Goal: Check status: Check status

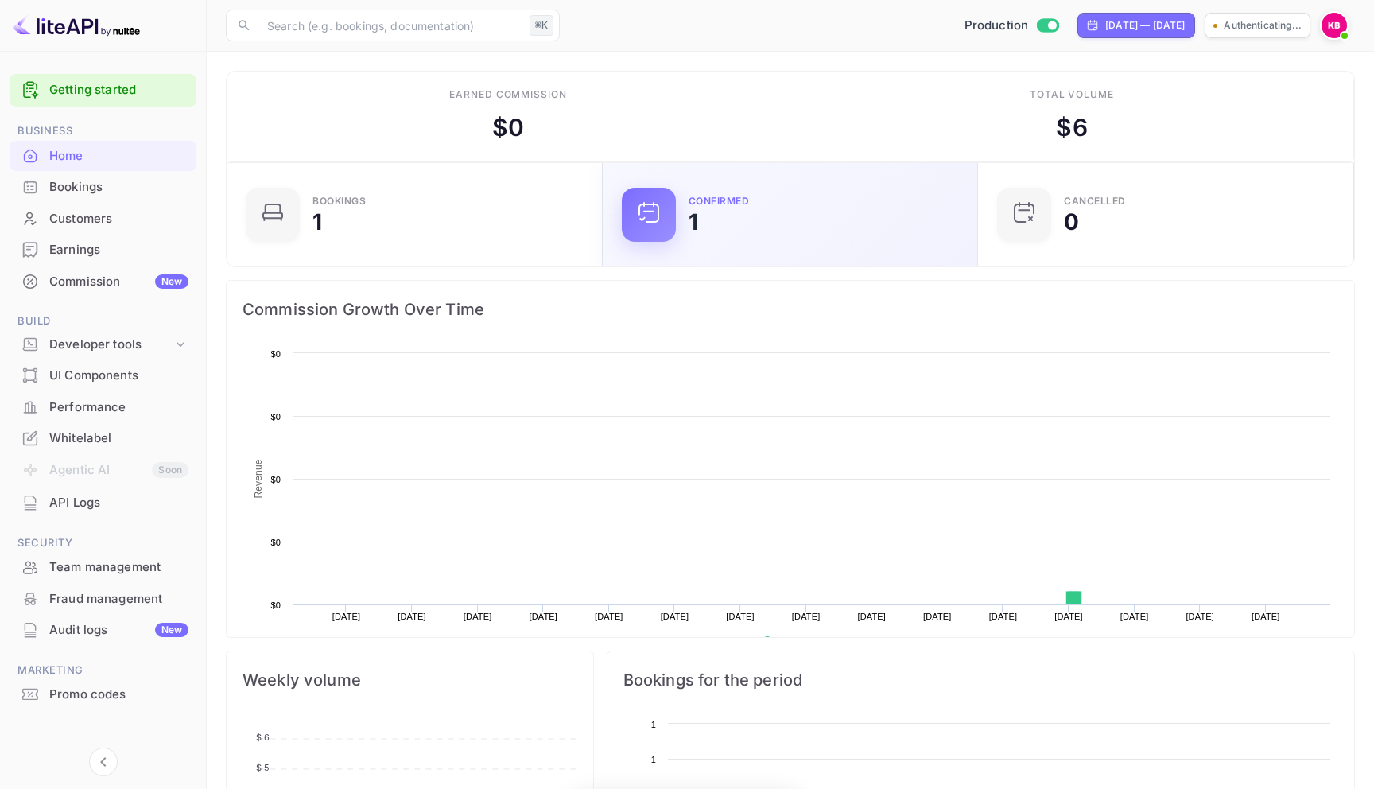
scroll to position [258, 367]
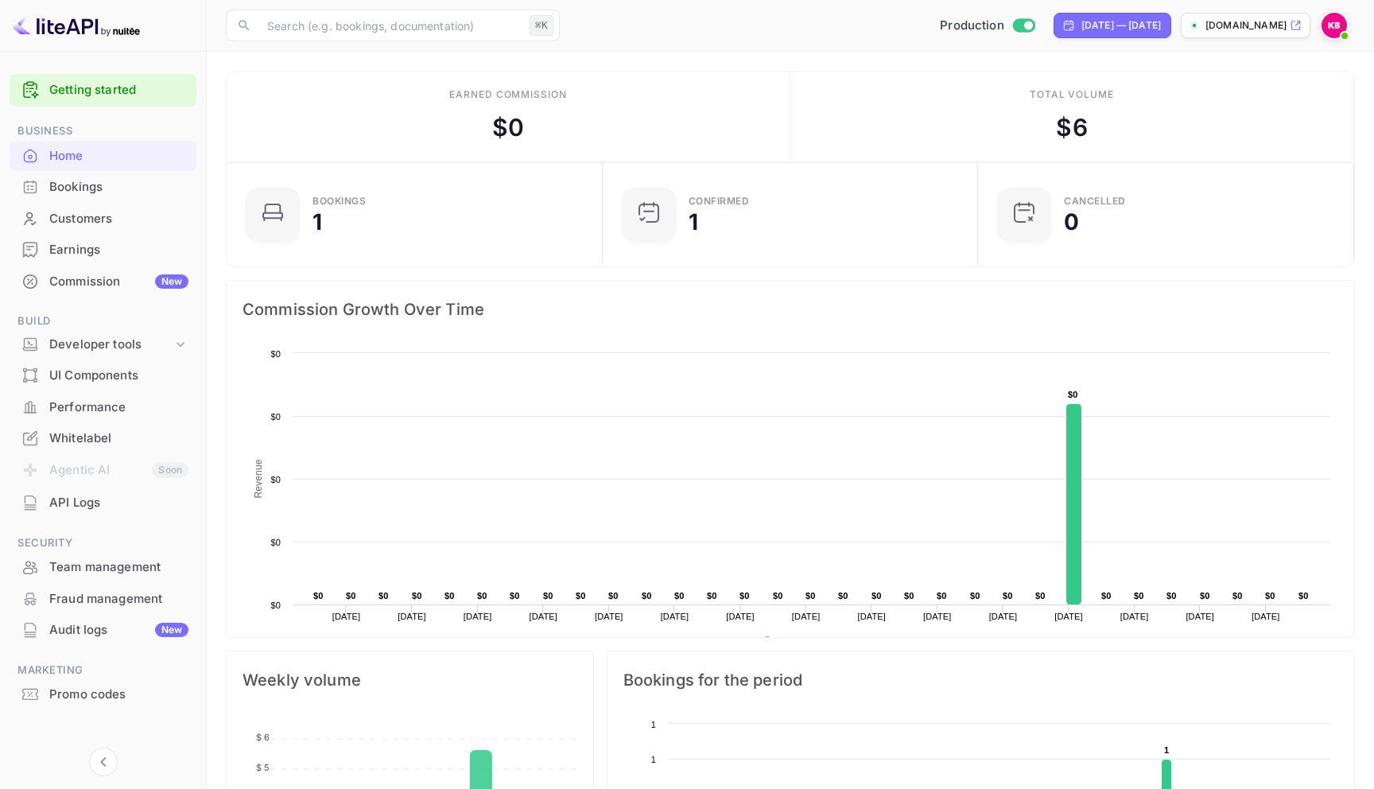
click at [111, 423] on div "Whitelabel" at bounding box center [103, 438] width 187 height 31
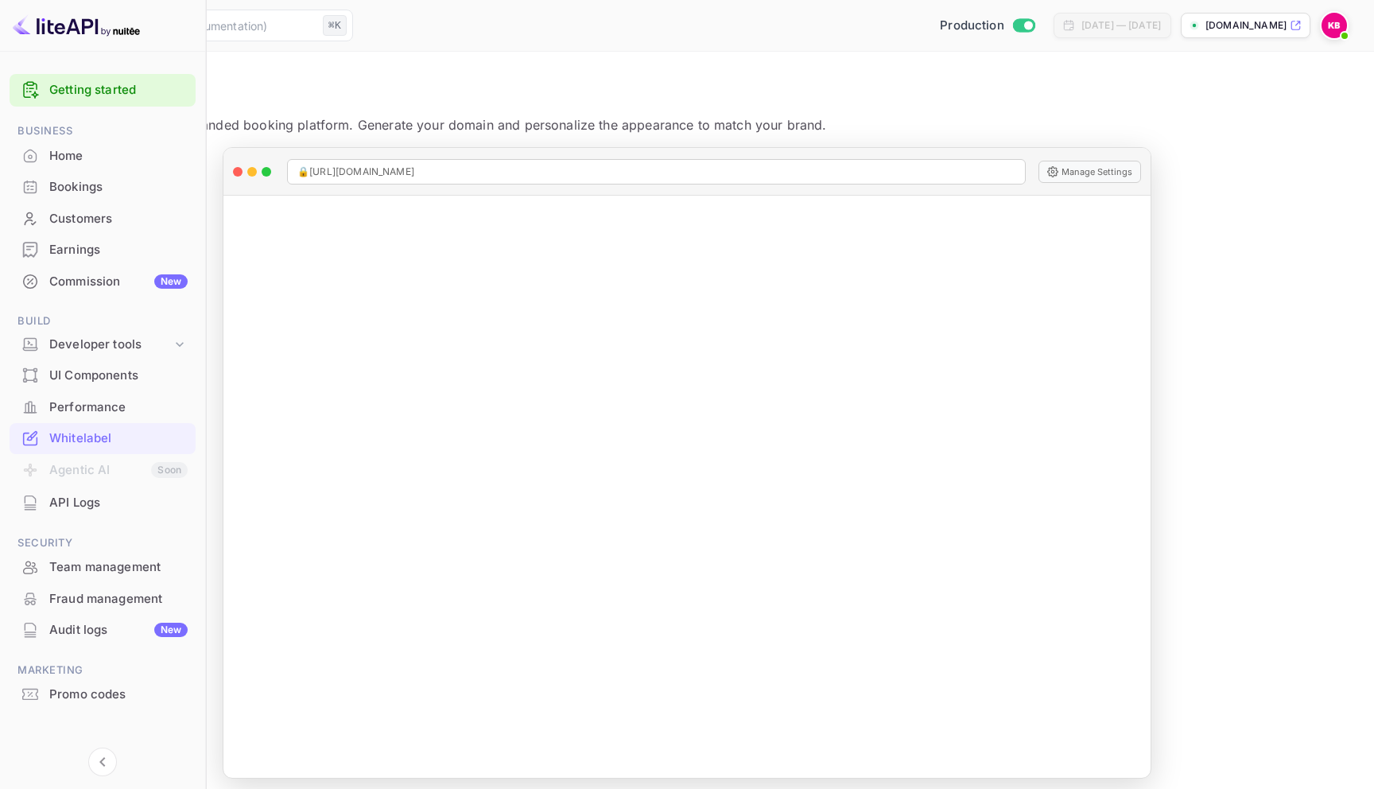
click at [114, 406] on div "Performance" at bounding box center [118, 407] width 138 height 18
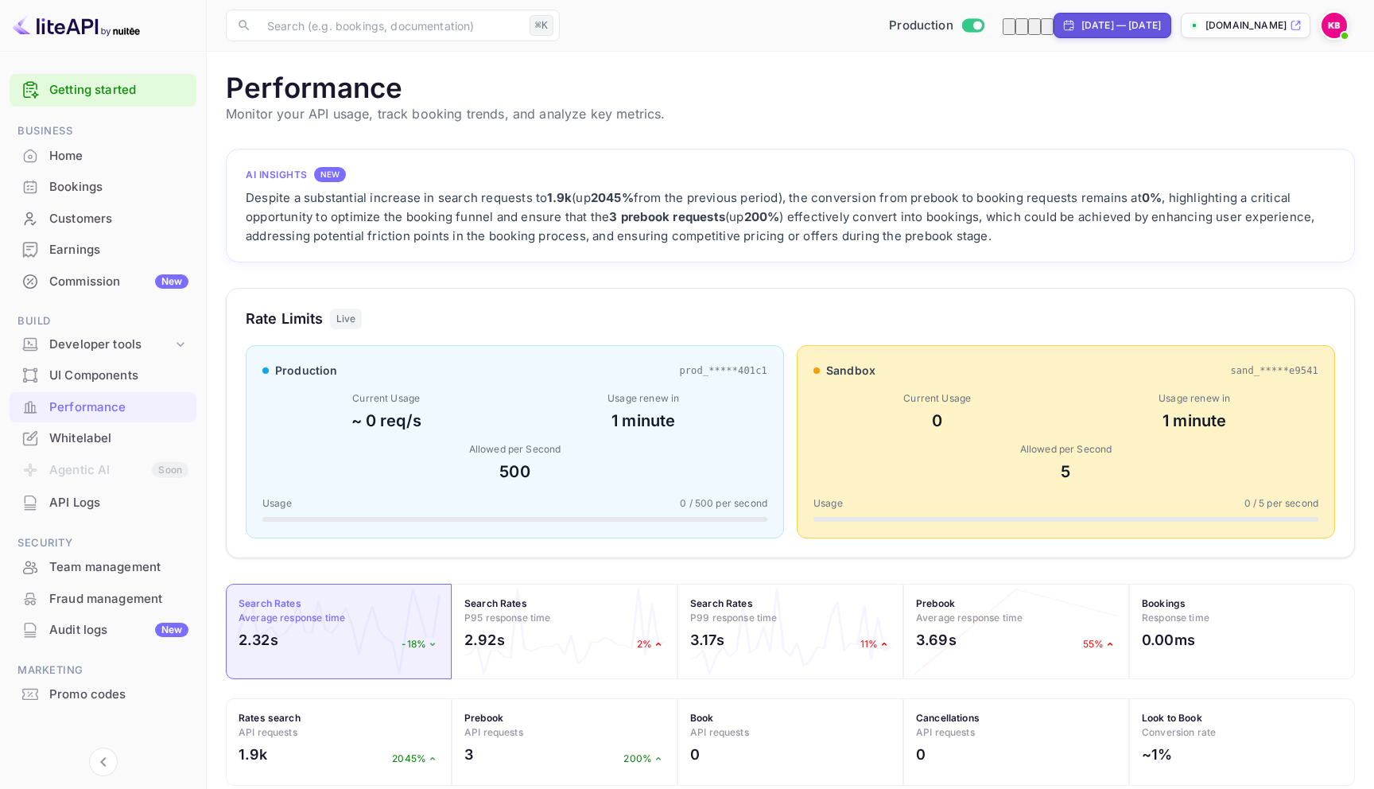
click at [1081, 25] on div "[DATE] — [DATE]" at bounding box center [1121, 25] width 80 height 14
select select "7"
select select "2025"
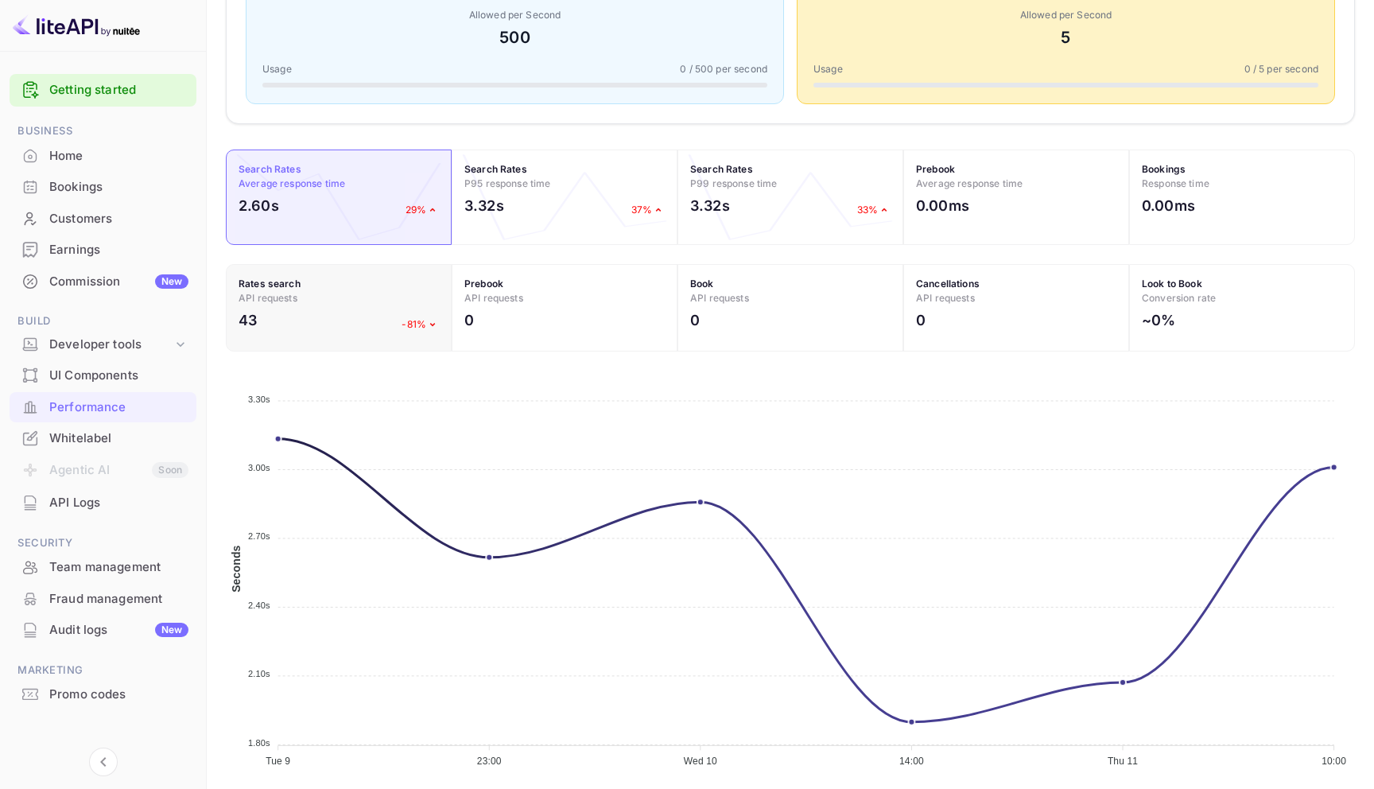
scroll to position [451, 0]
